Goal: Information Seeking & Learning: Learn about a topic

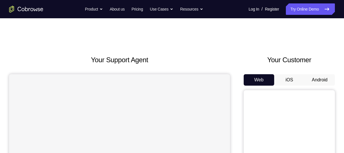
click at [318, 79] on button "Android" at bounding box center [320, 79] width 31 height 11
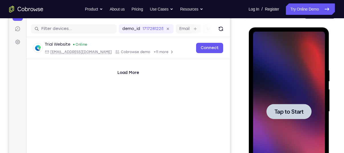
click at [289, 97] on div at bounding box center [289, 112] width 72 height 160
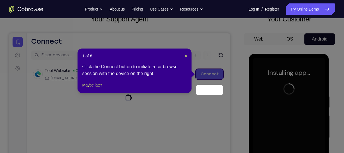
scroll to position [25, 0]
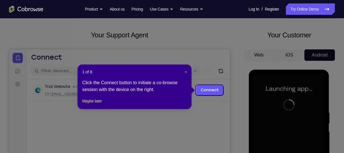
click at [187, 72] on span "×" at bounding box center [186, 72] width 2 height 5
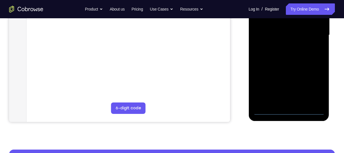
scroll to position [136, 0]
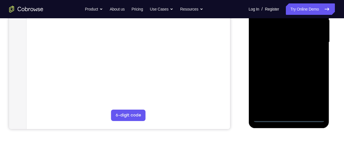
click at [285, 119] on div at bounding box center [289, 42] width 72 height 160
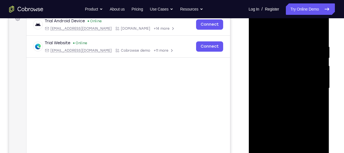
scroll to position [89, 0]
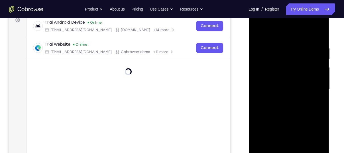
click at [314, 137] on div at bounding box center [289, 90] width 72 height 160
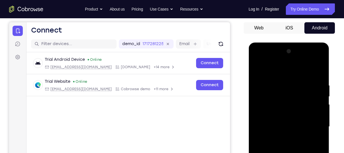
click at [268, 67] on div at bounding box center [289, 127] width 72 height 160
click at [266, 111] on div at bounding box center [289, 127] width 72 height 160
click at [280, 126] on div at bounding box center [289, 127] width 72 height 160
click at [273, 122] on div at bounding box center [289, 127] width 72 height 160
click at [279, 134] on div at bounding box center [289, 127] width 72 height 160
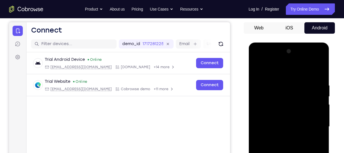
click at [314, 59] on div at bounding box center [289, 127] width 72 height 160
click at [261, 59] on div at bounding box center [289, 127] width 72 height 160
click at [314, 122] on div at bounding box center [289, 127] width 72 height 160
click at [313, 60] on div at bounding box center [289, 127] width 72 height 160
click at [276, 70] on div at bounding box center [289, 127] width 72 height 160
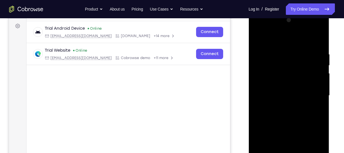
scroll to position [84, 0]
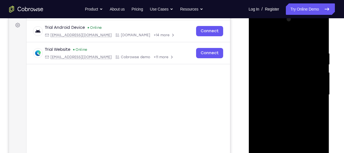
click at [294, 127] on div at bounding box center [289, 95] width 72 height 160
click at [287, 79] on div at bounding box center [289, 95] width 72 height 160
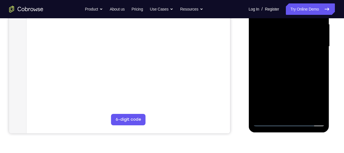
scroll to position [132, 0]
drag, startPoint x: 286, startPoint y: 86, endPoint x: 282, endPoint y: 54, distance: 32.7
click at [282, 54] on div at bounding box center [289, 46] width 72 height 160
click at [281, 107] on div at bounding box center [289, 46] width 72 height 160
click at [287, 108] on div at bounding box center [289, 46] width 72 height 160
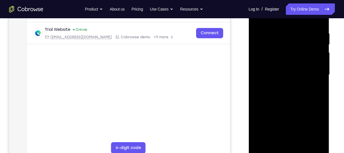
scroll to position [104, 0]
click at [278, 70] on div at bounding box center [289, 75] width 72 height 160
click at [271, 69] on div at bounding box center [289, 75] width 72 height 160
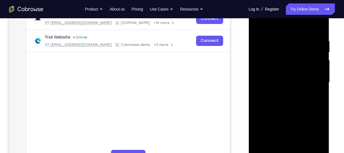
scroll to position [97, 0]
click at [278, 75] on div at bounding box center [289, 82] width 72 height 160
click at [280, 96] on div at bounding box center [289, 82] width 72 height 160
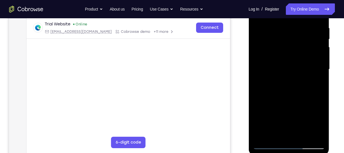
click at [287, 132] on div at bounding box center [289, 69] width 72 height 160
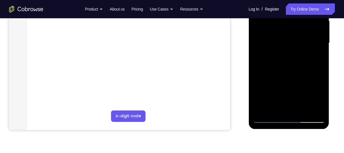
scroll to position [136, 0]
drag, startPoint x: 284, startPoint y: 97, endPoint x: 275, endPoint y: 39, distance: 58.6
click at [275, 39] on div at bounding box center [289, 43] width 72 height 160
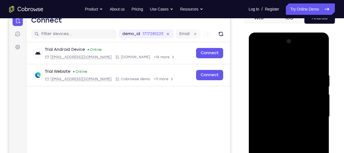
scroll to position [62, 0]
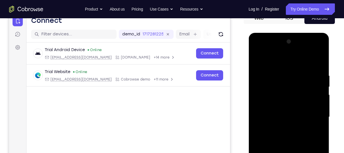
click at [314, 49] on div at bounding box center [289, 117] width 72 height 160
click at [282, 72] on div at bounding box center [289, 117] width 72 height 160
click at [283, 126] on div at bounding box center [289, 117] width 72 height 160
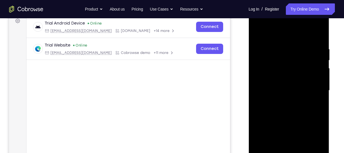
scroll to position [88, 0]
click at [285, 115] on div at bounding box center [289, 90] width 72 height 160
click at [286, 117] on div at bounding box center [289, 90] width 72 height 160
click at [283, 86] on div at bounding box center [289, 90] width 72 height 160
click at [288, 72] on div at bounding box center [289, 90] width 72 height 160
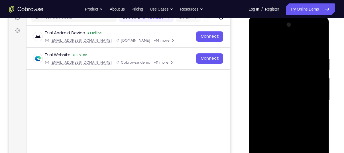
scroll to position [78, 0]
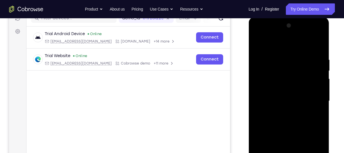
click at [281, 68] on div at bounding box center [289, 101] width 72 height 160
click at [291, 71] on div at bounding box center [289, 101] width 72 height 160
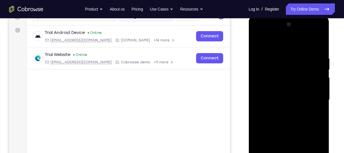
scroll to position [79, 0]
click at [285, 76] on div at bounding box center [289, 100] width 72 height 160
click at [285, 111] on div at bounding box center [289, 100] width 72 height 160
click at [312, 30] on div at bounding box center [289, 100] width 72 height 160
click at [271, 44] on div at bounding box center [289, 100] width 72 height 160
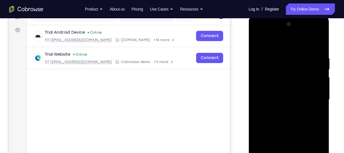
drag, startPoint x: 289, startPoint y: 109, endPoint x: 286, endPoint y: 44, distance: 64.6
click at [286, 44] on div at bounding box center [289, 100] width 72 height 160
drag, startPoint x: 303, startPoint y: 115, endPoint x: 303, endPoint y: 46, distance: 69.1
click at [303, 46] on div at bounding box center [289, 100] width 72 height 160
drag, startPoint x: 299, startPoint y: 66, endPoint x: 302, endPoint y: 140, distance: 74.8
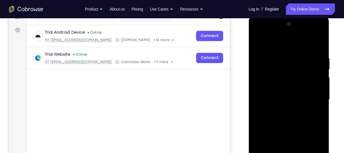
click at [302, 140] on div at bounding box center [289, 100] width 72 height 160
drag, startPoint x: 298, startPoint y: 73, endPoint x: 296, endPoint y: 111, distance: 38.0
click at [296, 111] on div at bounding box center [289, 100] width 72 height 160
drag, startPoint x: 296, startPoint y: 111, endPoint x: 297, endPoint y: 42, distance: 68.8
click at [297, 42] on div at bounding box center [289, 100] width 72 height 160
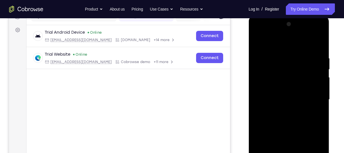
drag, startPoint x: 295, startPoint y: 108, endPoint x: 296, endPoint y: 52, distance: 56.5
click at [296, 52] on div at bounding box center [289, 100] width 72 height 160
drag, startPoint x: 296, startPoint y: 92, endPoint x: 297, endPoint y: 22, distance: 69.6
click at [297, 22] on div at bounding box center [289, 100] width 72 height 160
drag, startPoint x: 291, startPoint y: 114, endPoint x: 291, endPoint y: 42, distance: 71.9
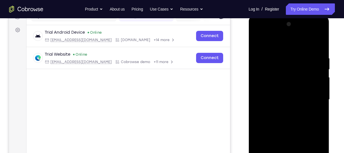
click at [291, 42] on div at bounding box center [289, 100] width 72 height 160
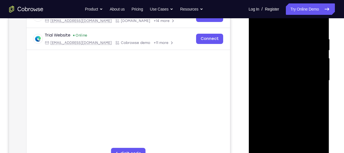
drag, startPoint x: 284, startPoint y: 100, endPoint x: 279, endPoint y: 70, distance: 29.8
click at [279, 70] on div at bounding box center [289, 81] width 72 height 160
drag, startPoint x: 299, startPoint y: 121, endPoint x: 290, endPoint y: 38, distance: 83.5
click at [290, 38] on div at bounding box center [289, 81] width 72 height 160
drag, startPoint x: 290, startPoint y: 108, endPoint x: 288, endPoint y: 48, distance: 59.4
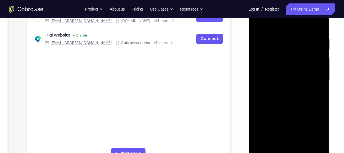
click at [288, 48] on div at bounding box center [289, 81] width 72 height 160
drag, startPoint x: 296, startPoint y: 106, endPoint x: 293, endPoint y: 79, distance: 27.5
click at [293, 79] on div at bounding box center [289, 81] width 72 height 160
drag, startPoint x: 290, startPoint y: 110, endPoint x: 296, endPoint y: 33, distance: 77.3
click at [296, 33] on div at bounding box center [289, 81] width 72 height 160
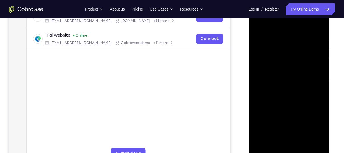
drag, startPoint x: 284, startPoint y: 114, endPoint x: 281, endPoint y: 54, distance: 60.8
click at [281, 54] on div at bounding box center [289, 81] width 72 height 160
drag, startPoint x: 284, startPoint y: 96, endPoint x: 286, endPoint y: 32, distance: 63.7
click at [286, 32] on div at bounding box center [289, 81] width 72 height 160
drag, startPoint x: 299, startPoint y: 112, endPoint x: 298, endPoint y: 44, distance: 68.5
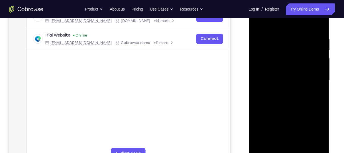
click at [298, 44] on div at bounding box center [289, 81] width 72 height 160
drag, startPoint x: 296, startPoint y: 93, endPoint x: 298, endPoint y: 70, distance: 23.2
click at [298, 70] on div at bounding box center [289, 81] width 72 height 160
drag, startPoint x: 285, startPoint y: 124, endPoint x: 275, endPoint y: 52, distance: 72.0
click at [275, 52] on div at bounding box center [289, 81] width 72 height 160
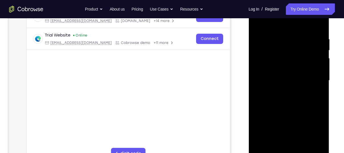
drag, startPoint x: 290, startPoint y: 52, endPoint x: 305, endPoint y: 118, distance: 68.0
click at [305, 118] on div at bounding box center [289, 81] width 72 height 160
drag, startPoint x: 289, startPoint y: 118, endPoint x: 299, endPoint y: 15, distance: 103.5
click at [299, 15] on div at bounding box center [289, 81] width 72 height 160
drag, startPoint x: 294, startPoint y: 66, endPoint x: 291, endPoint y: -35, distance: 101.6
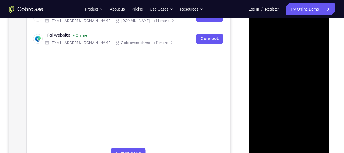
click at [291, 0] on html "Online web based iOS Simulators and Android Emulators. Run iPhone, iPad, Mobile…" at bounding box center [289, 81] width 81 height 171
drag, startPoint x: 287, startPoint y: 85, endPoint x: 286, endPoint y: 34, distance: 50.8
click at [286, 34] on div at bounding box center [289, 81] width 72 height 160
drag, startPoint x: 278, startPoint y: 121, endPoint x: 280, endPoint y: 40, distance: 81.4
click at [280, 40] on div at bounding box center [289, 81] width 72 height 160
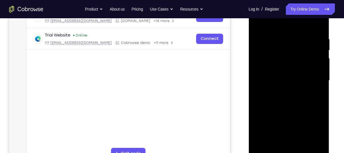
drag, startPoint x: 283, startPoint y: 84, endPoint x: 281, endPoint y: 13, distance: 71.4
click at [281, 13] on div at bounding box center [289, 81] width 72 height 160
drag, startPoint x: 283, startPoint y: 93, endPoint x: 283, endPoint y: 15, distance: 78.8
click at [283, 15] on div at bounding box center [289, 81] width 72 height 160
drag, startPoint x: 294, startPoint y: 94, endPoint x: 298, endPoint y: 33, distance: 61.2
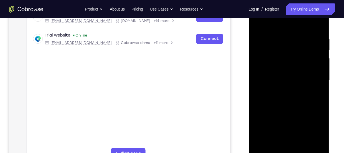
click at [298, 33] on div at bounding box center [289, 81] width 72 height 160
drag, startPoint x: 301, startPoint y: 102, endPoint x: 303, endPoint y: 26, distance: 76.5
click at [303, 26] on div at bounding box center [289, 81] width 72 height 160
drag, startPoint x: 303, startPoint y: 112, endPoint x: 301, endPoint y: 64, distance: 48.0
click at [301, 64] on div at bounding box center [289, 81] width 72 height 160
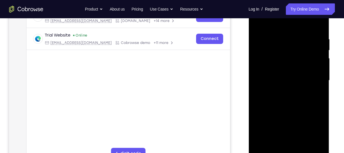
drag, startPoint x: 294, startPoint y: 106, endPoint x: 294, endPoint y: 41, distance: 64.2
click at [294, 41] on div at bounding box center [289, 81] width 72 height 160
drag, startPoint x: 296, startPoint y: 82, endPoint x: 301, endPoint y: 53, distance: 29.4
click at [301, 53] on div at bounding box center [289, 81] width 72 height 160
drag, startPoint x: 289, startPoint y: 98, endPoint x: 294, endPoint y: 36, distance: 63.0
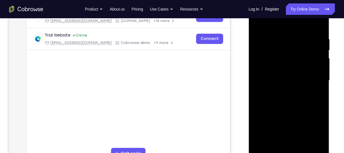
click at [294, 36] on div at bounding box center [289, 81] width 72 height 160
drag, startPoint x: 295, startPoint y: 97, endPoint x: 307, endPoint y: 43, distance: 55.5
click at [307, 43] on div at bounding box center [289, 81] width 72 height 160
drag, startPoint x: 303, startPoint y: 64, endPoint x: 303, endPoint y: 20, distance: 43.7
click at [303, 20] on div at bounding box center [289, 81] width 72 height 160
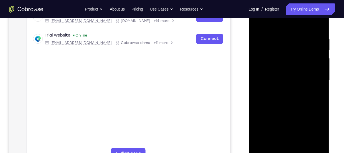
drag, startPoint x: 281, startPoint y: 115, endPoint x: 281, endPoint y: 57, distance: 57.6
click at [281, 57] on div at bounding box center [289, 81] width 72 height 160
drag, startPoint x: 291, startPoint y: 113, endPoint x: 297, endPoint y: 94, distance: 20.4
click at [297, 94] on div at bounding box center [289, 81] width 72 height 160
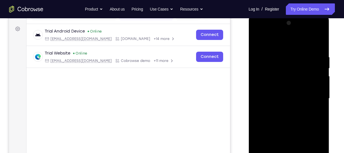
scroll to position [81, 0]
drag, startPoint x: 296, startPoint y: 112, endPoint x: 298, endPoint y: 43, distance: 69.1
click at [298, 43] on div at bounding box center [289, 98] width 72 height 160
drag, startPoint x: 293, startPoint y: 106, endPoint x: 294, endPoint y: 49, distance: 57.7
click at [294, 49] on div at bounding box center [289, 98] width 72 height 160
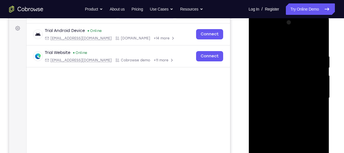
drag, startPoint x: 286, startPoint y: 133, endPoint x: 285, endPoint y: 63, distance: 70.2
click at [285, 63] on div at bounding box center [289, 98] width 72 height 160
drag, startPoint x: 284, startPoint y: 121, endPoint x: 287, endPoint y: 78, distance: 43.2
click at [287, 78] on div at bounding box center [289, 98] width 72 height 160
drag, startPoint x: 292, startPoint y: 123, endPoint x: 304, endPoint y: 25, distance: 98.6
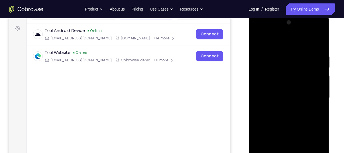
click at [304, 25] on div at bounding box center [289, 98] width 72 height 160
drag, startPoint x: 300, startPoint y: 124, endPoint x: 304, endPoint y: 65, distance: 58.6
click at [304, 65] on div at bounding box center [289, 98] width 72 height 160
drag, startPoint x: 292, startPoint y: 106, endPoint x: 291, endPoint y: 51, distance: 54.2
click at [291, 51] on div at bounding box center [289, 98] width 72 height 160
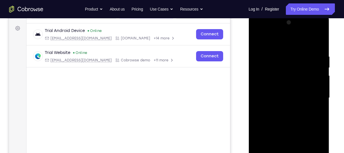
drag, startPoint x: 290, startPoint y: 117, endPoint x: 301, endPoint y: 66, distance: 51.9
click at [301, 66] on div at bounding box center [289, 98] width 72 height 160
drag, startPoint x: 288, startPoint y: 60, endPoint x: 285, endPoint y: 95, distance: 34.9
click at [285, 95] on div at bounding box center [289, 98] width 72 height 160
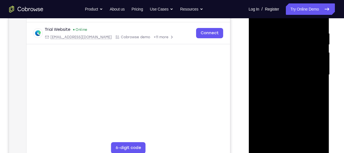
scroll to position [104, 0]
drag, startPoint x: 291, startPoint y: 97, endPoint x: 289, endPoint y: 11, distance: 85.6
click at [289, 11] on div at bounding box center [289, 75] width 72 height 160
drag, startPoint x: 289, startPoint y: 108, endPoint x: 287, endPoint y: 74, distance: 34.0
click at [287, 74] on div at bounding box center [289, 75] width 72 height 160
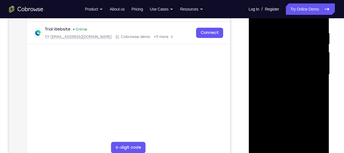
drag, startPoint x: 283, startPoint y: 127, endPoint x: 281, endPoint y: 53, distance: 73.4
click at [281, 53] on div at bounding box center [289, 75] width 72 height 160
drag, startPoint x: 289, startPoint y: 111, endPoint x: 282, endPoint y: 52, distance: 59.3
click at [282, 52] on div at bounding box center [289, 75] width 72 height 160
drag, startPoint x: 291, startPoint y: 102, endPoint x: 283, endPoint y: 17, distance: 85.1
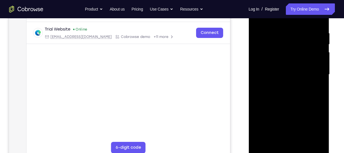
click at [283, 17] on div at bounding box center [289, 75] width 72 height 160
